Goal: Information Seeking & Learning: Learn about a topic

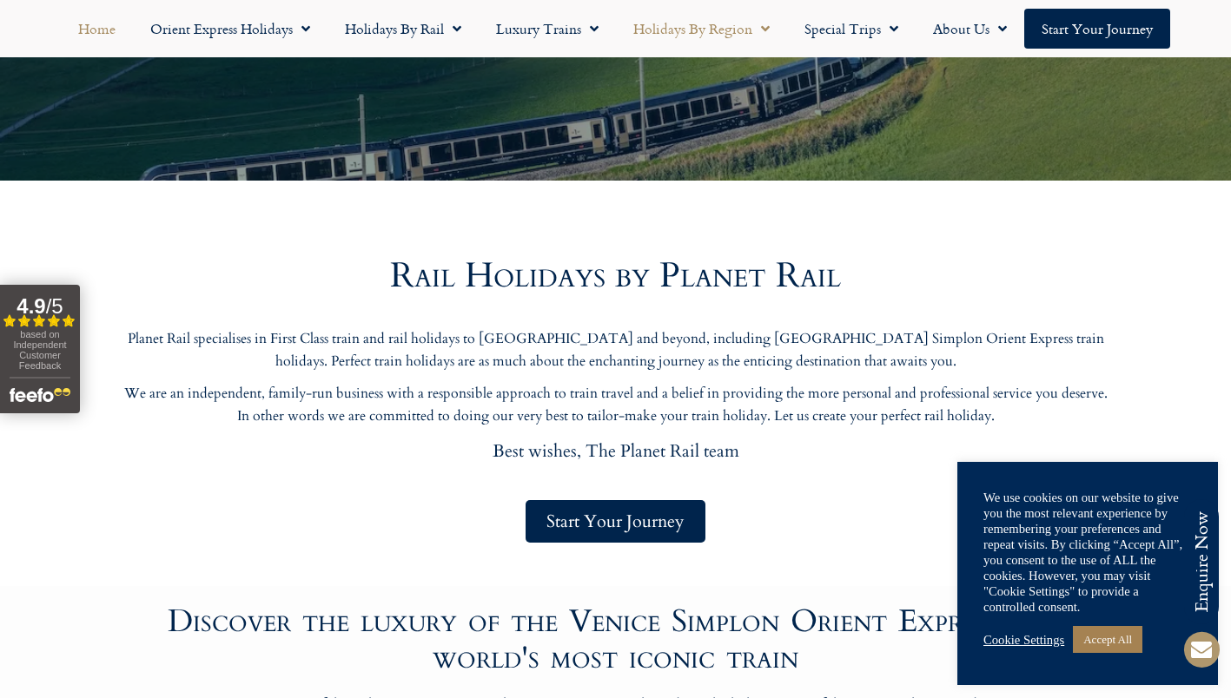
scroll to position [577, 0]
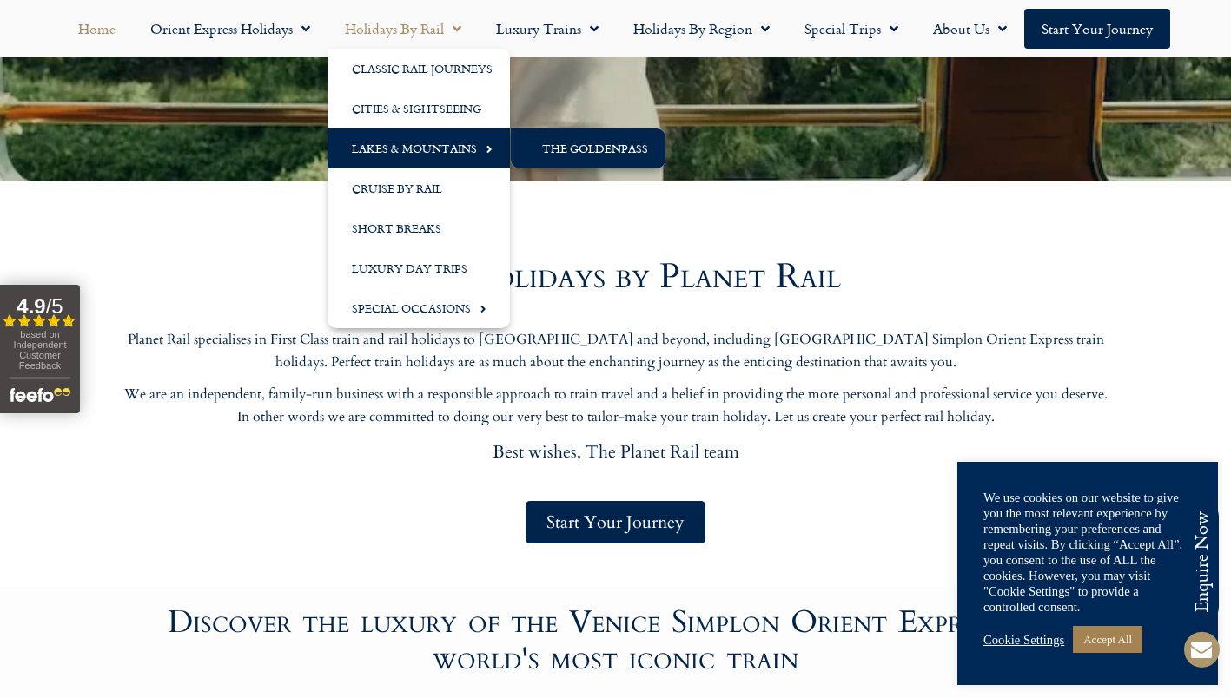
click at [539, 149] on link "The GoldenPass" at bounding box center [588, 149] width 155 height 40
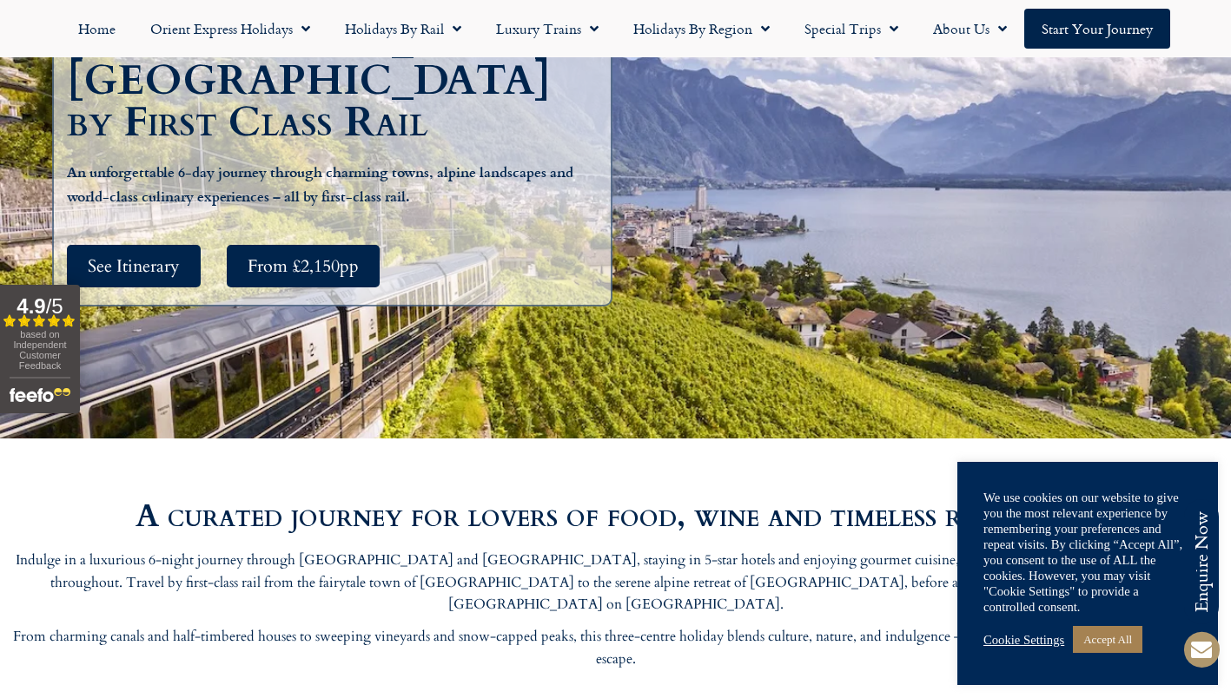
scroll to position [387, 0]
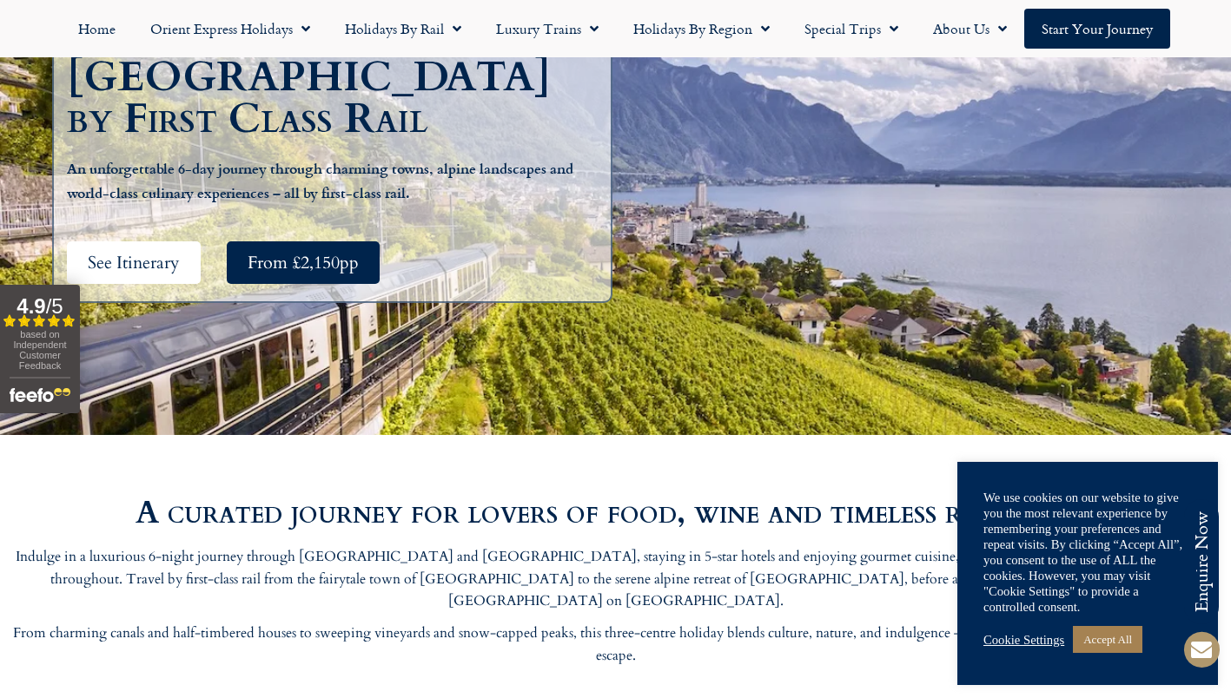
click at [139, 252] on span "See Itinerary" at bounding box center [134, 263] width 92 height 22
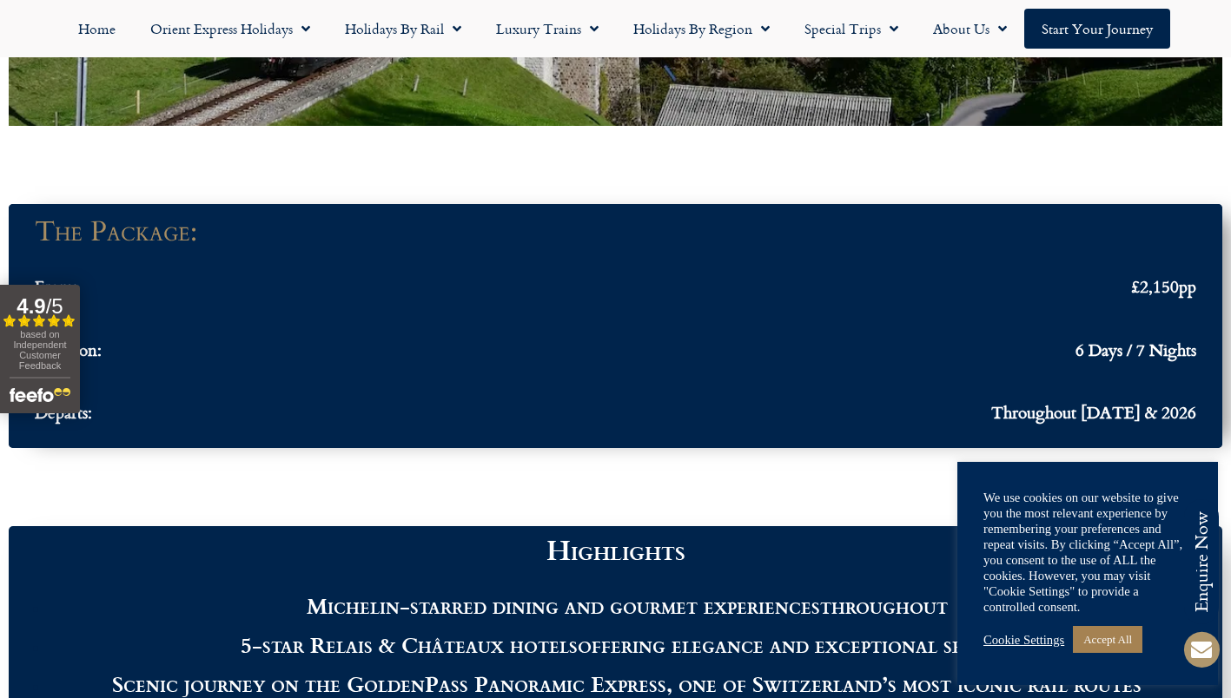
scroll to position [1391, 0]
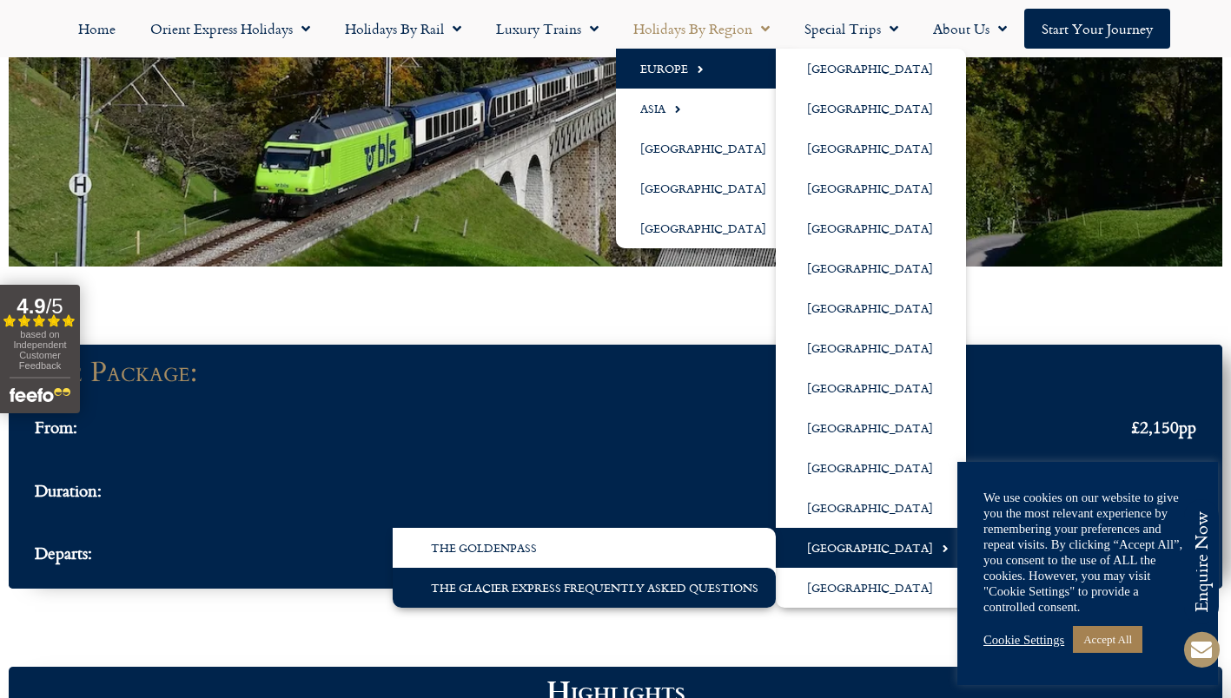
click at [578, 585] on link "The Glacier Express Frequently Asked Questions" at bounding box center [584, 588] width 383 height 40
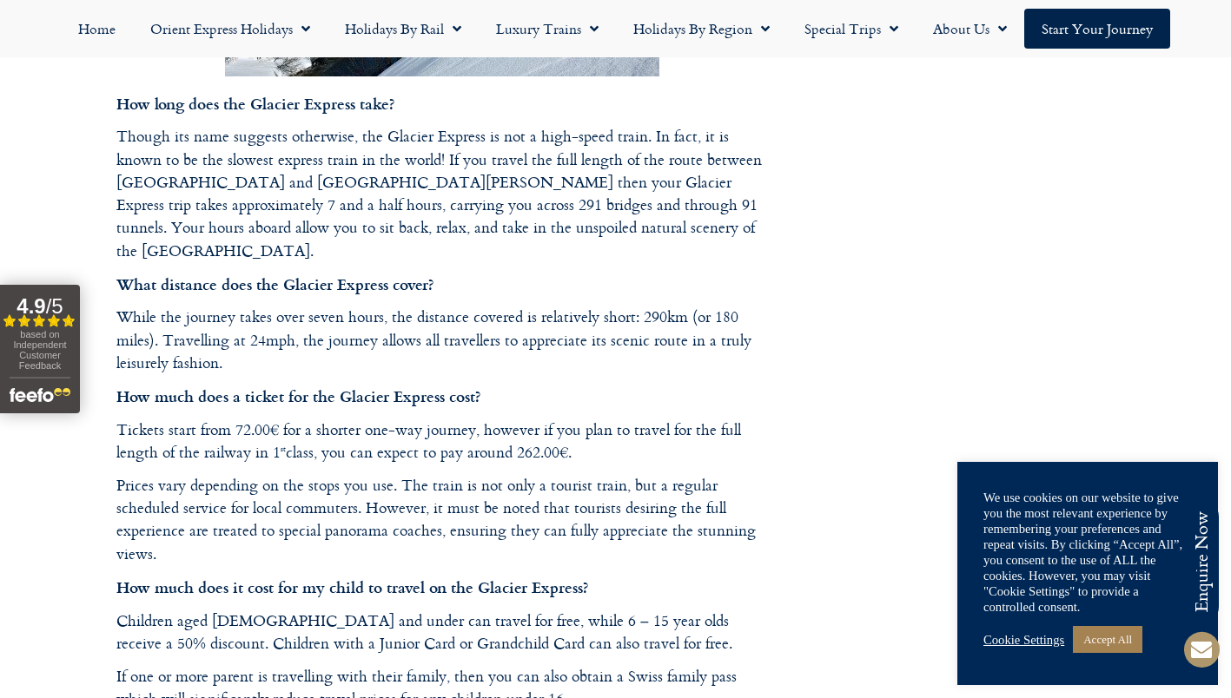
scroll to position [1411, 0]
